Goal: Information Seeking & Learning: Learn about a topic

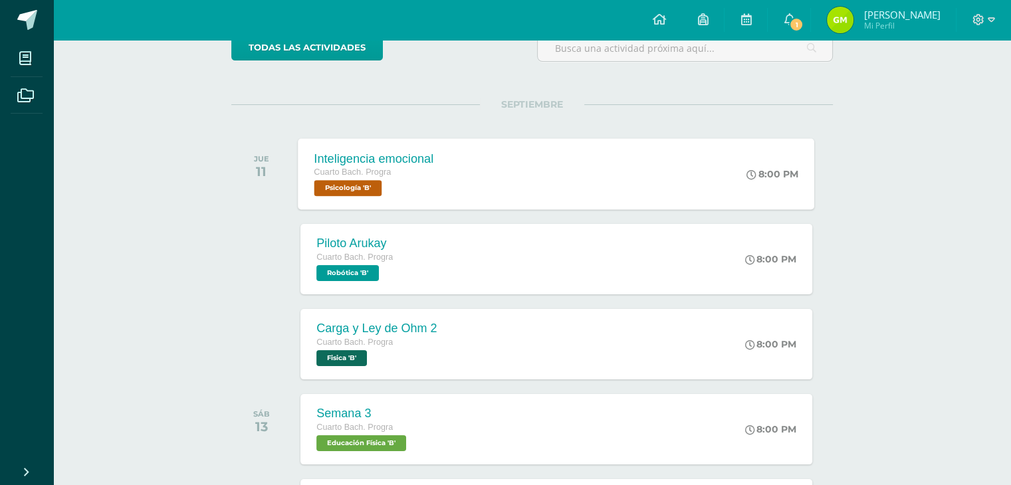
scroll to position [133, 0]
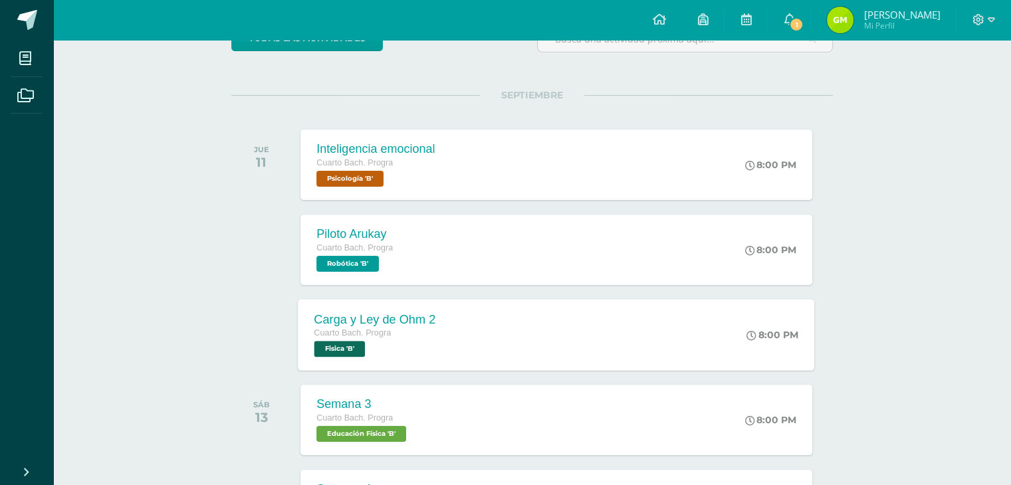
click at [445, 316] on div "Carga y Ley de Ohm 2 Cuarto Bach. Progra Fisica 'B'" at bounding box center [375, 334] width 154 height 71
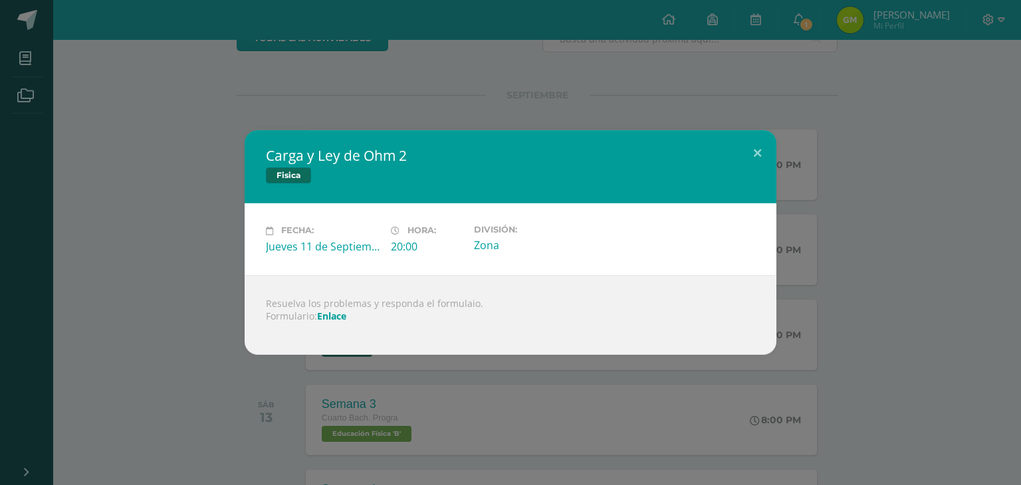
click at [330, 317] on link "Enlace" at bounding box center [331, 316] width 29 height 13
click at [96, 160] on div "Carga y Ley de Ohm 2 Fisica Fecha: Jueves 11 de Septiembre Hora: 20:00 División…" at bounding box center [510, 242] width 1010 height 224
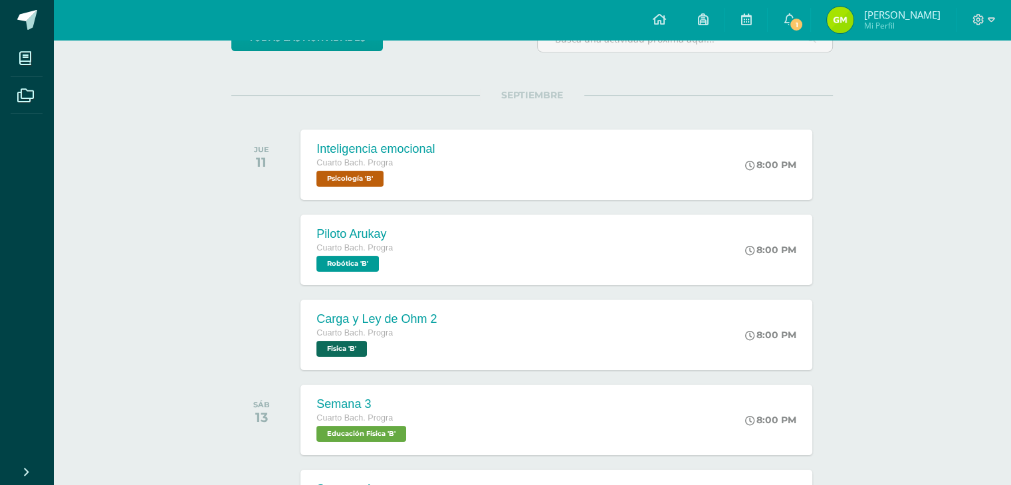
click at [879, 315] on div "Actividades recientes y próximas Tablero Pendientes de entrega Entregadas todas…" at bounding box center [532, 458] width 958 height 1103
click at [437, 368] on div "Carga y Ley de Ohm 2 Cuarto Bach. Progra Fisica 'B'" at bounding box center [375, 334] width 154 height 71
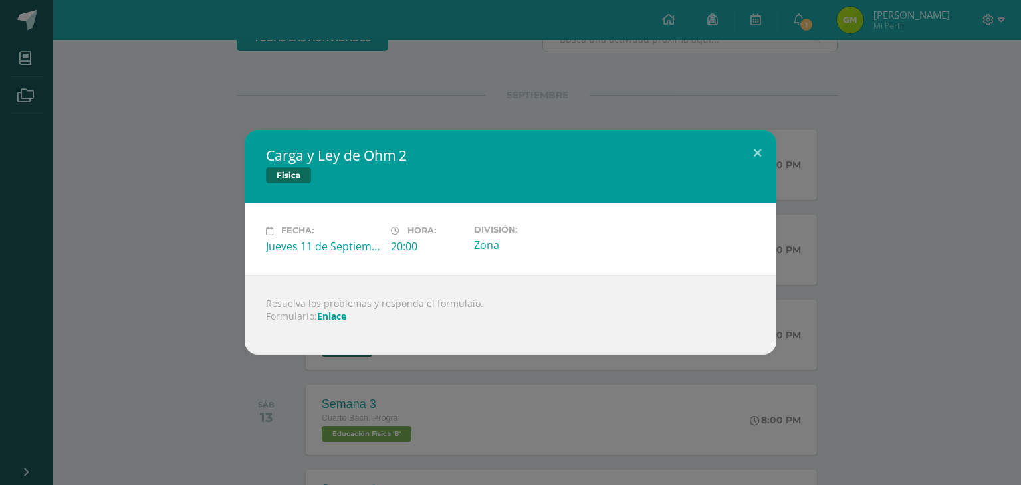
click at [331, 313] on link "Enlace" at bounding box center [331, 316] width 29 height 13
click at [185, 195] on div "Carga y Ley de Ohm 2 Fisica Fecha: Jueves 11 de Septiembre Hora: 20:00 División…" at bounding box center [510, 242] width 1010 height 224
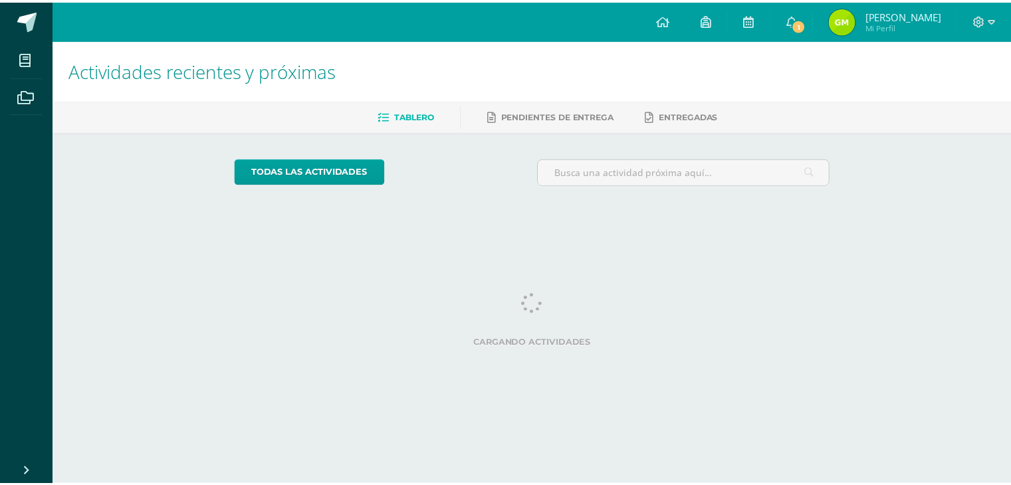
scroll to position [0, 5]
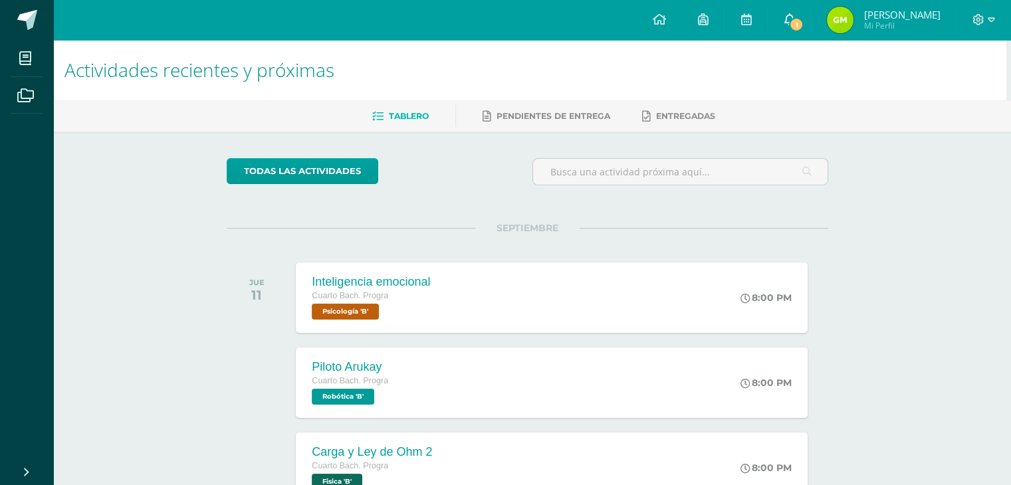
click at [810, 14] on link "1" at bounding box center [789, 20] width 43 height 40
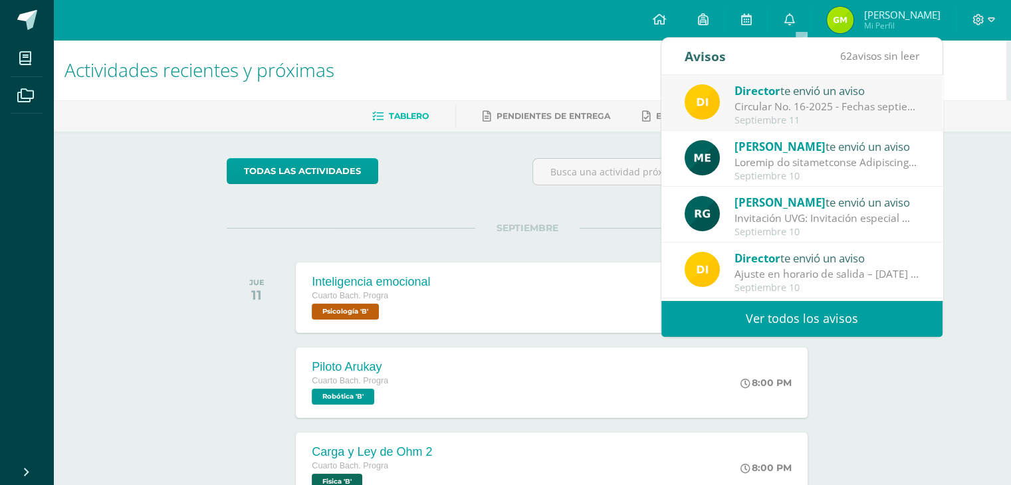
click at [851, 100] on div "Circular No. 16-2025 - Fechas septiembre: Estimados padres de familia y/o encar…" at bounding box center [826, 106] width 185 height 15
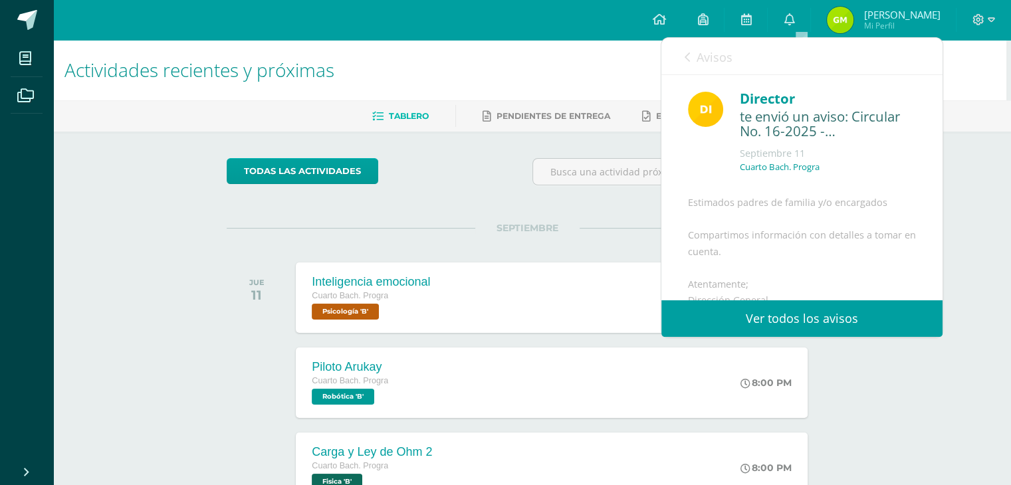
click at [720, 68] on link "Avisos" at bounding box center [709, 57] width 48 height 38
